Goal: Task Accomplishment & Management: Use online tool/utility

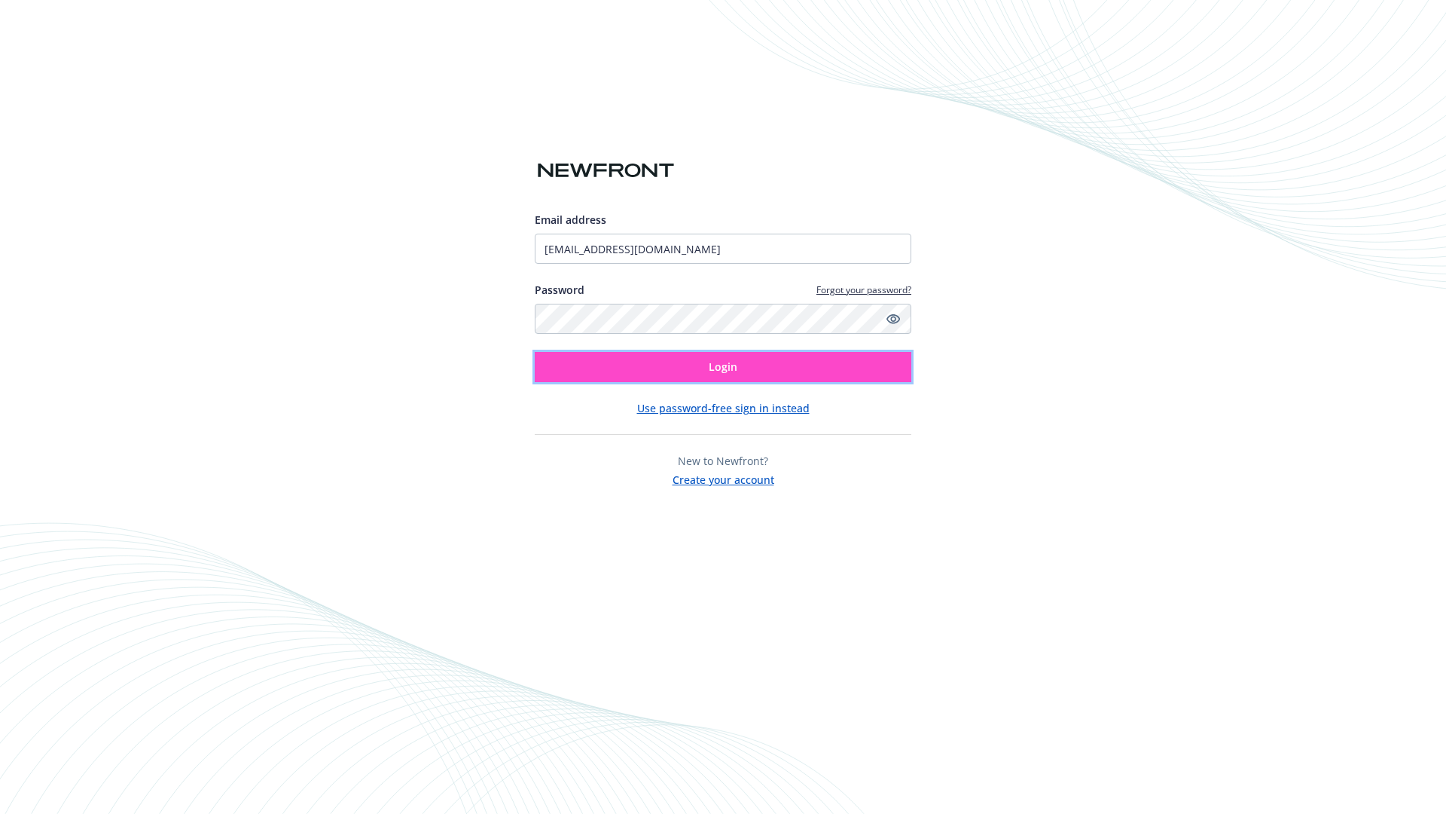
click at [723, 367] on span "Login" at bounding box center [723, 366] width 29 height 14
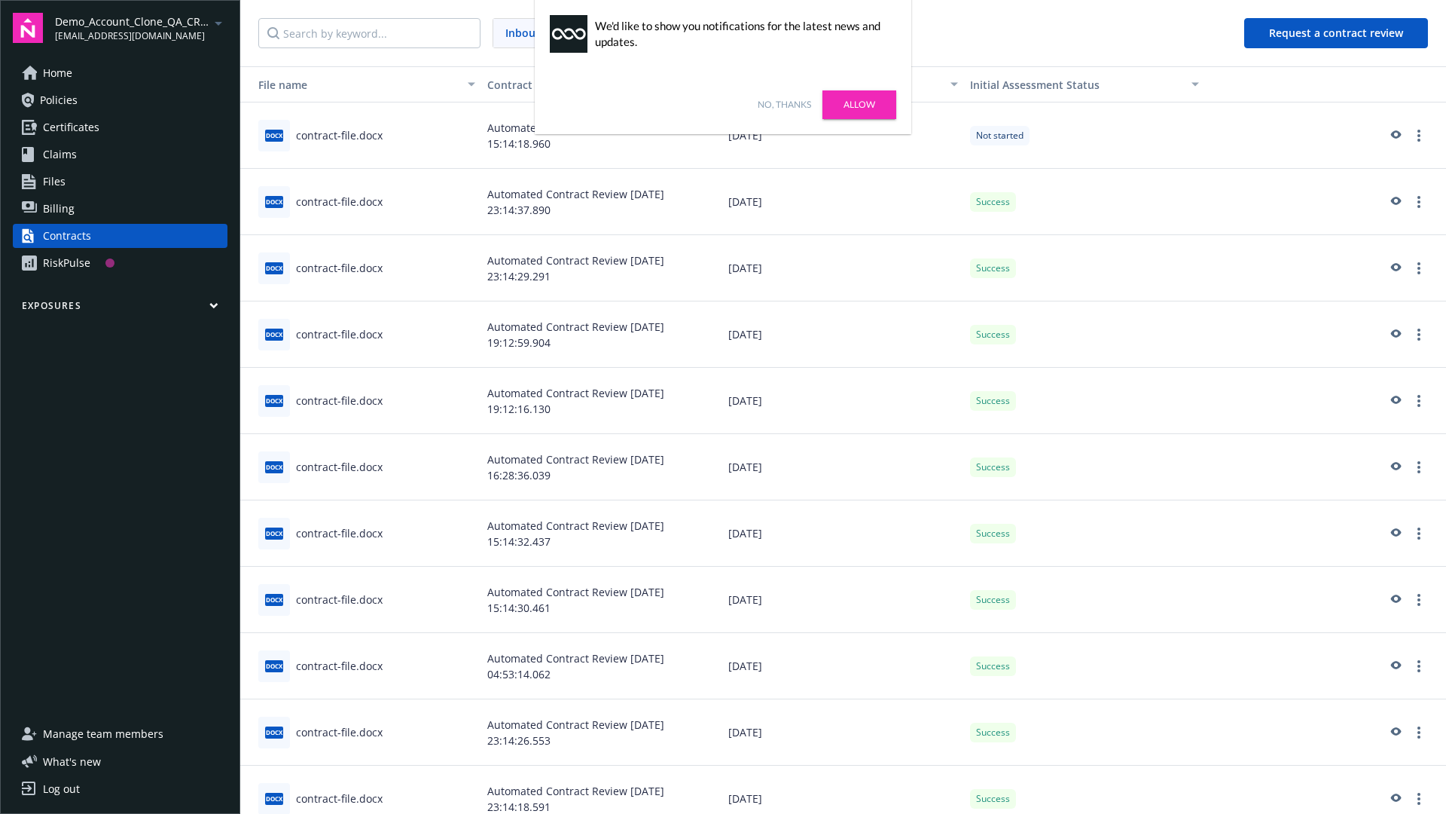
click at [784, 105] on link "No, thanks" at bounding box center [784, 105] width 53 height 14
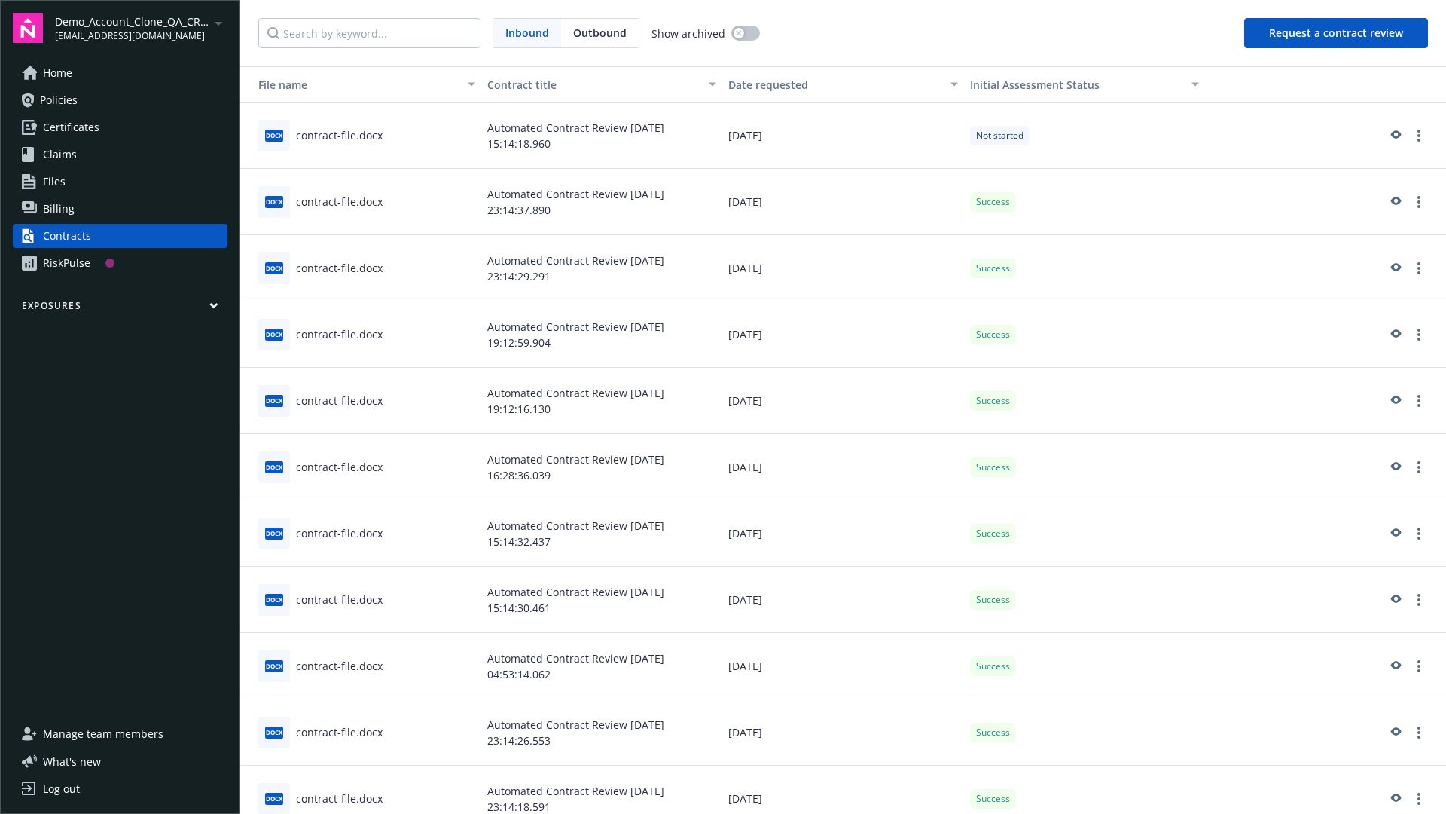
click at [1337, 33] on button "Request a contract review" at bounding box center [1336, 33] width 184 height 30
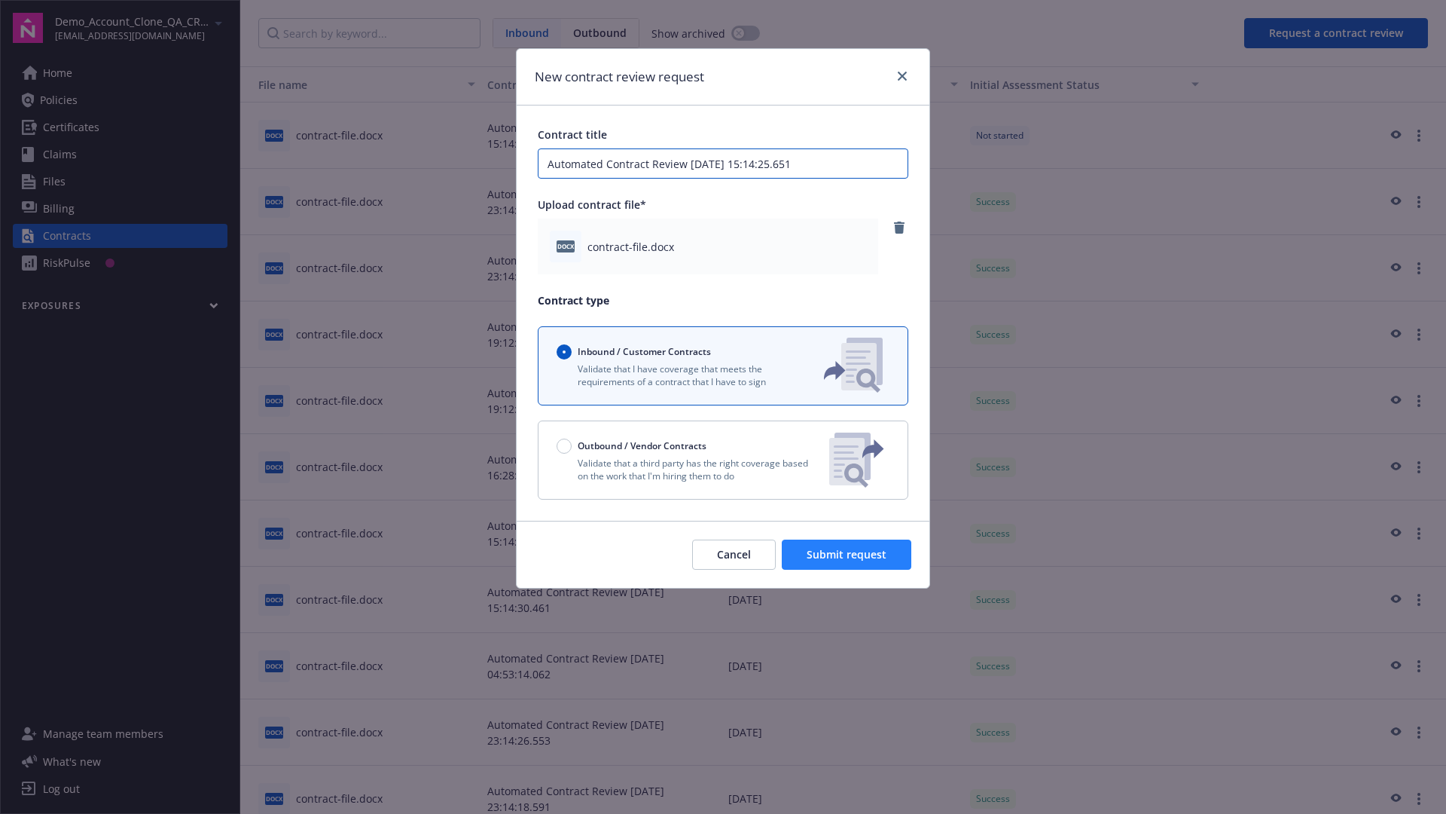
type input "Automated Contract Review [DATE] 15:14:25.651"
click at [847, 554] on span "Submit request" at bounding box center [847, 554] width 80 height 14
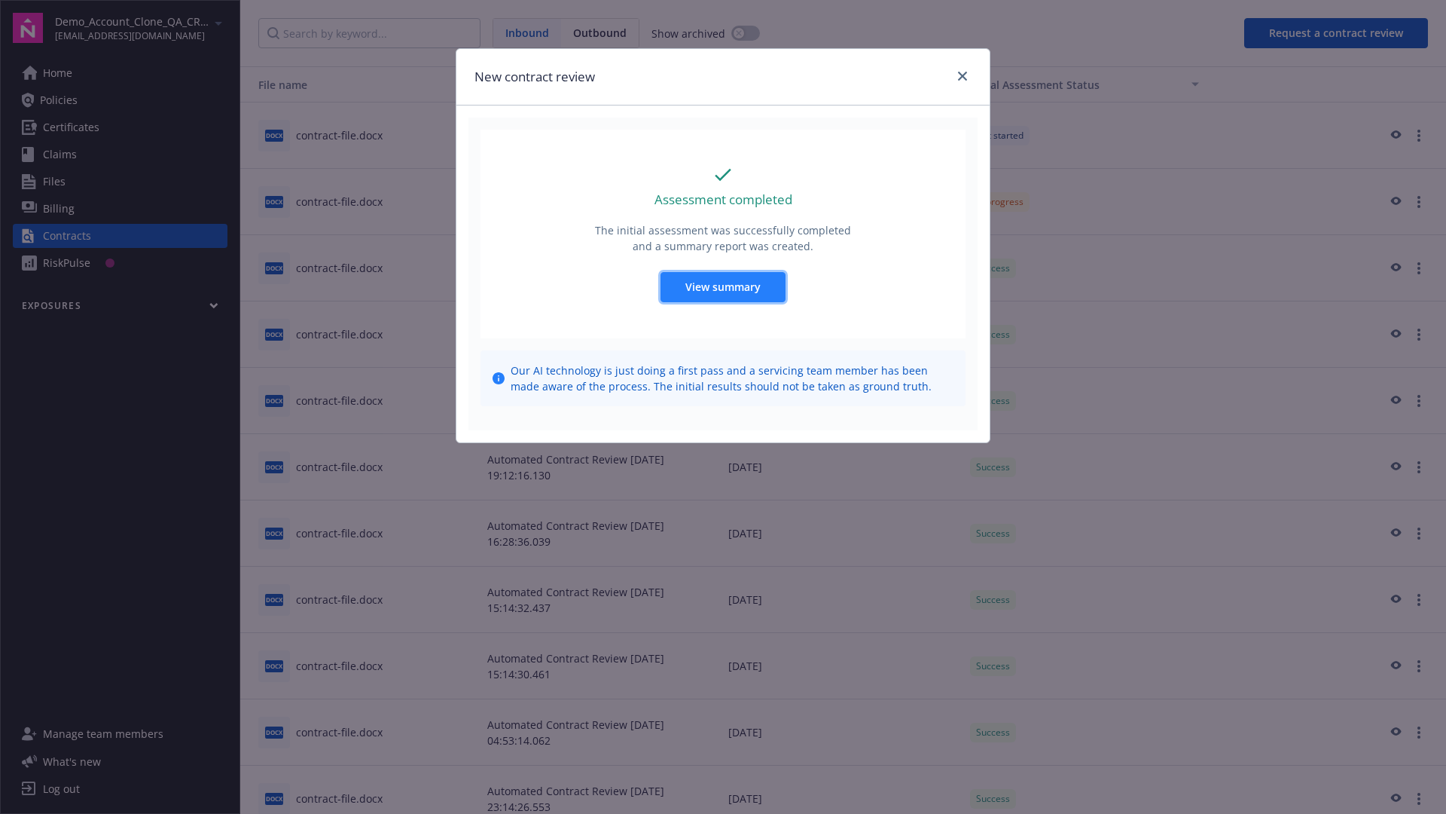
click at [722, 286] on span "View summary" at bounding box center [722, 286] width 75 height 14
